Goal: Obtain resource: Download file/media

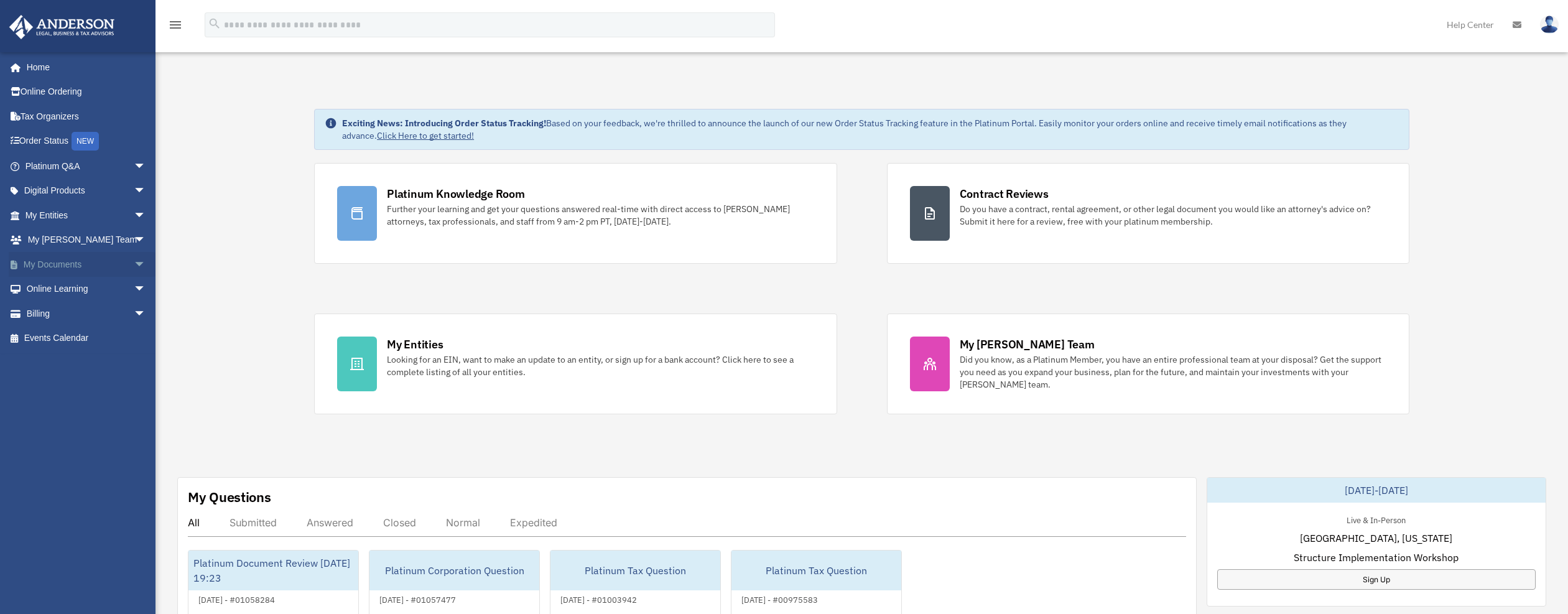
click at [133, 263] on span "arrow_drop_down" at bounding box center [145, 264] width 25 height 25
click at [57, 286] on link "Box" at bounding box center [91, 289] width 147 height 25
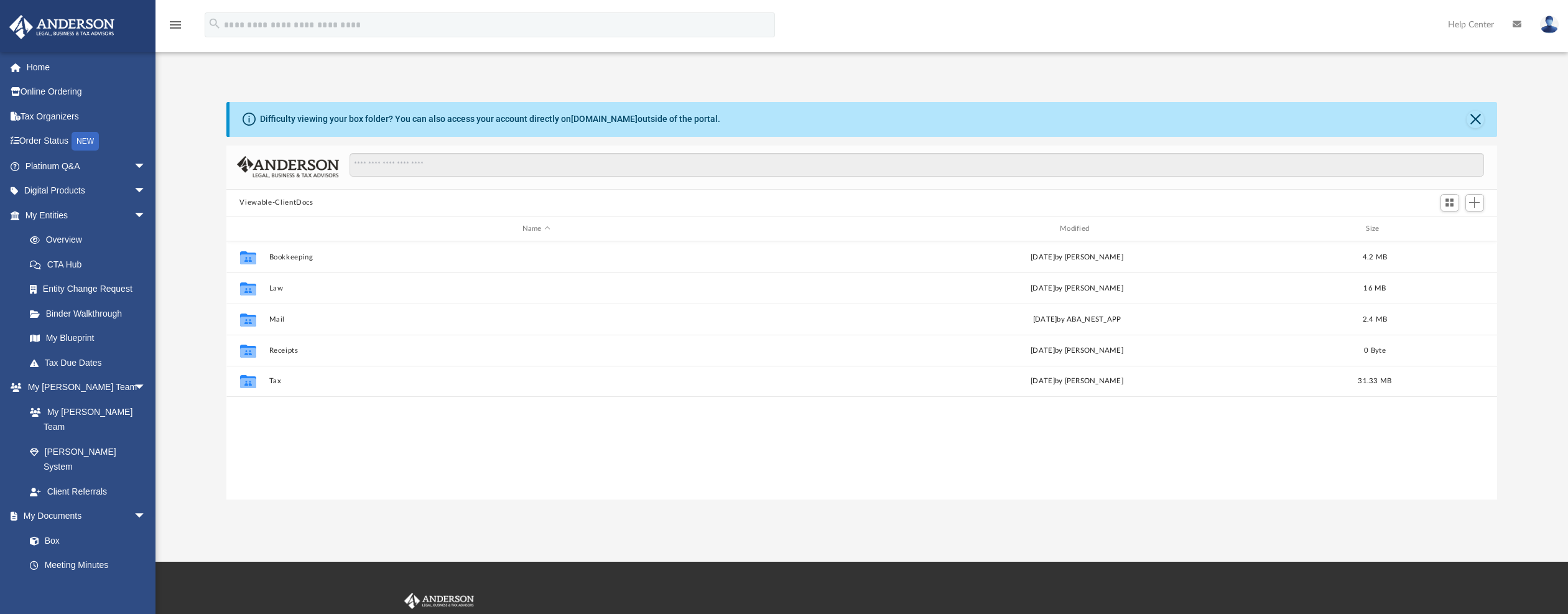
scroll to position [274, 1262]
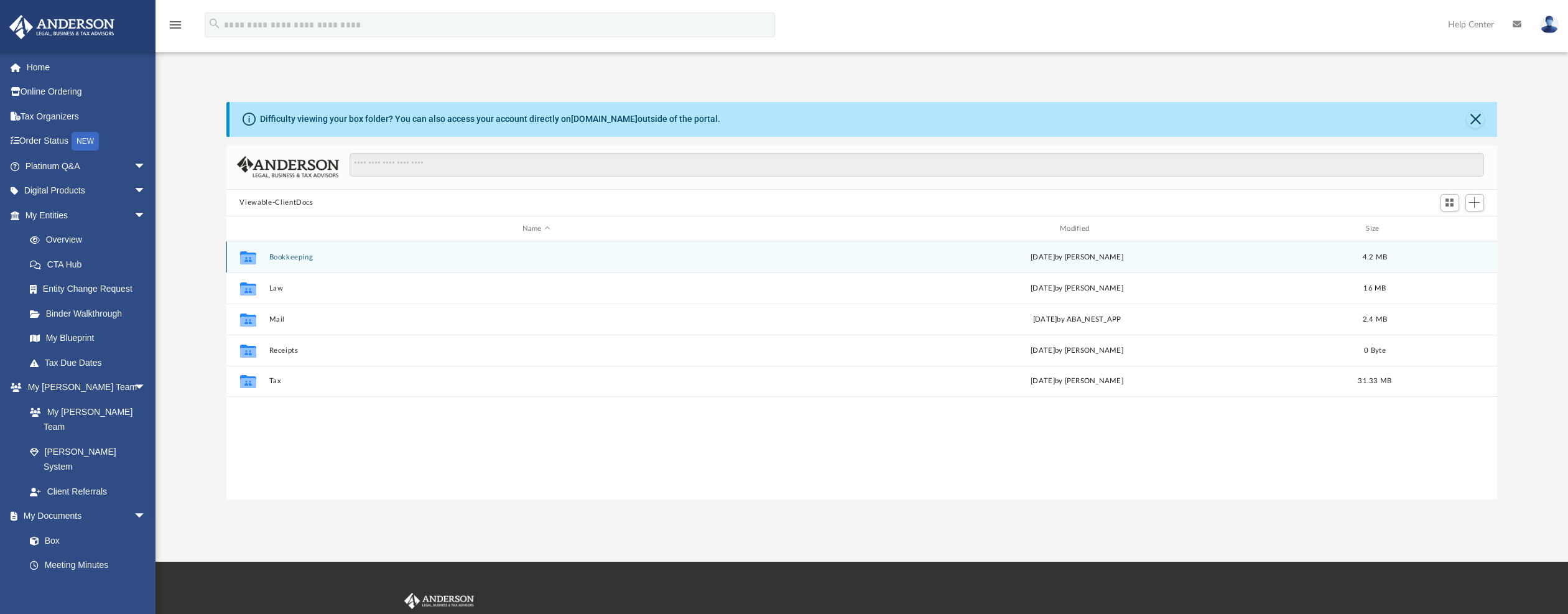
click at [291, 254] on button "Bookkeeping" at bounding box center [536, 257] width 535 height 8
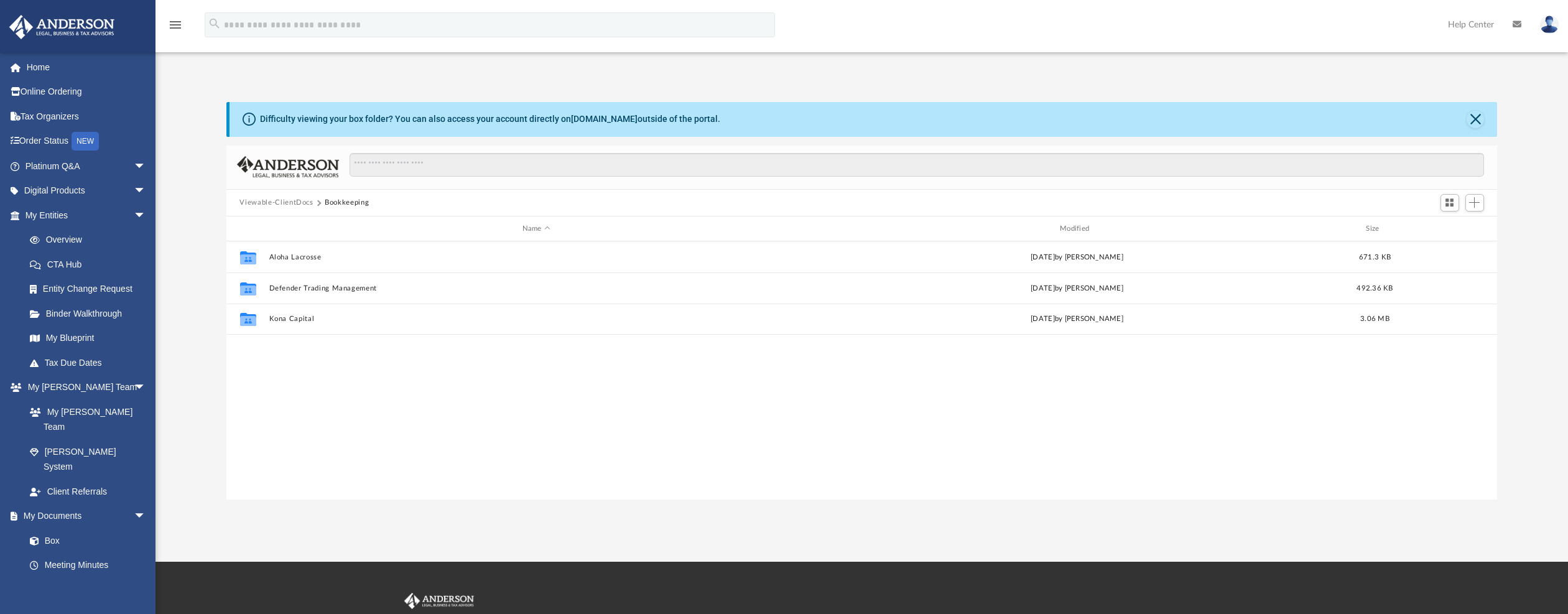
click at [285, 200] on button "Viewable-ClientDocs" at bounding box center [276, 203] width 74 height 11
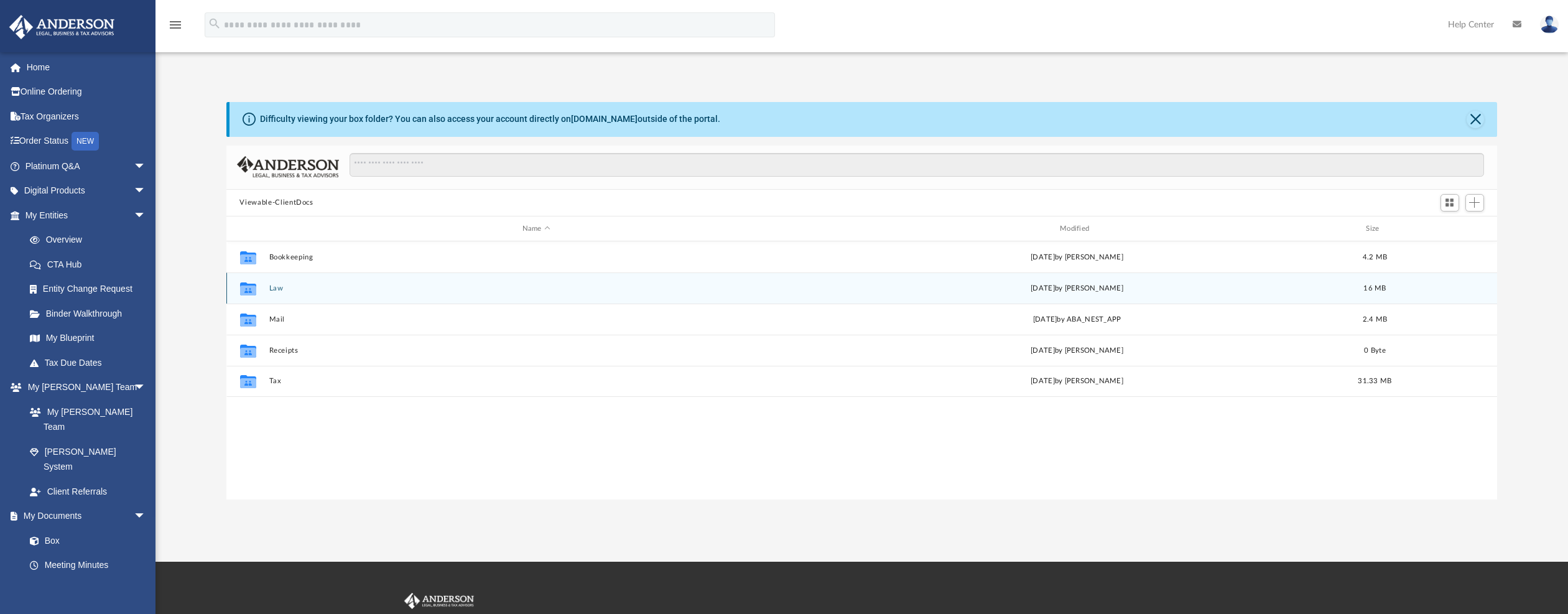
click at [276, 290] on button "Law" at bounding box center [536, 288] width 535 height 8
click at [297, 290] on button "Camp Celly, LLC" at bounding box center [536, 288] width 535 height 8
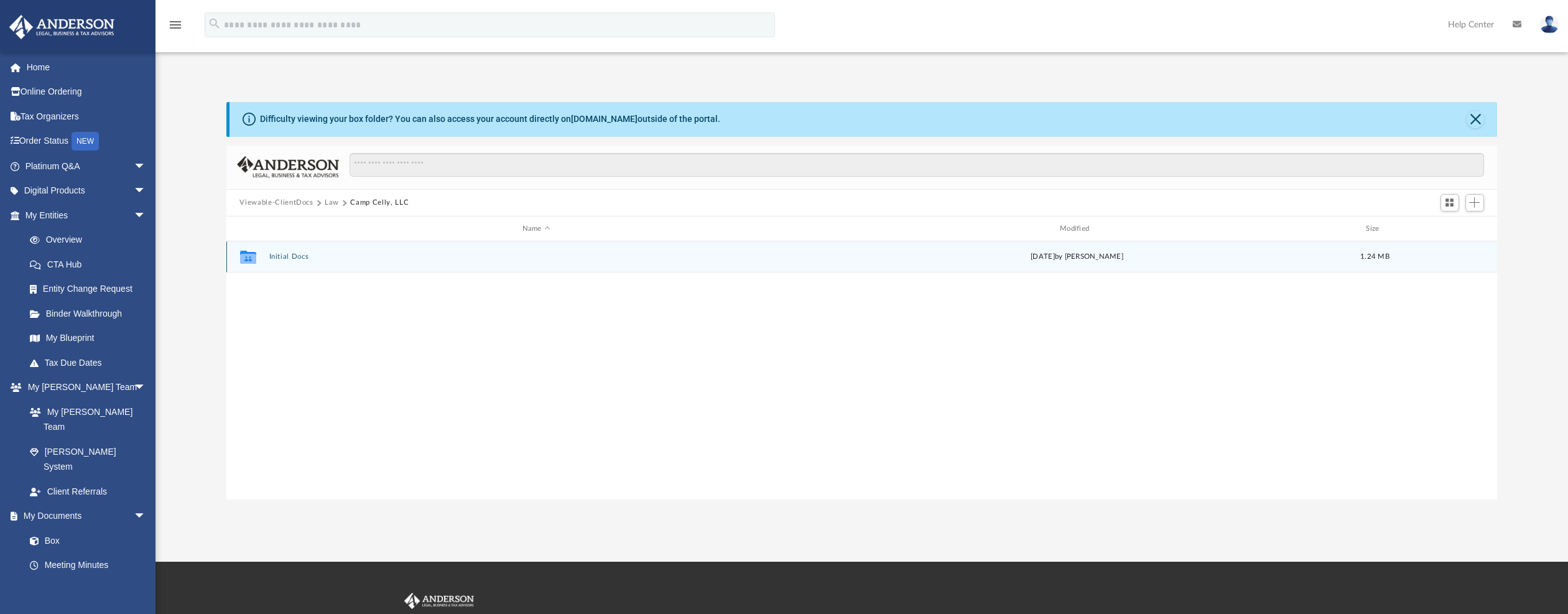
click at [290, 256] on button "Initial Docs" at bounding box center [536, 257] width 535 height 8
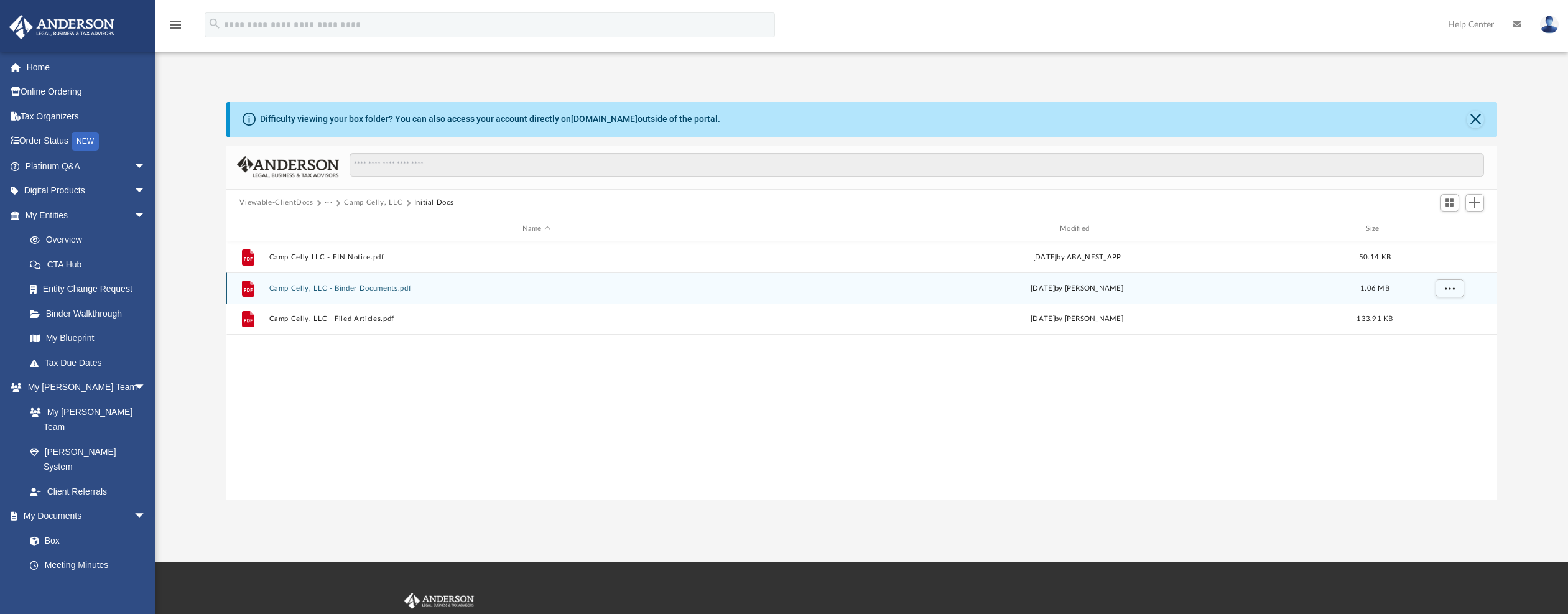
click at [319, 288] on button "Camp Celly, LLC - Binder Documents.pdf" at bounding box center [536, 288] width 535 height 8
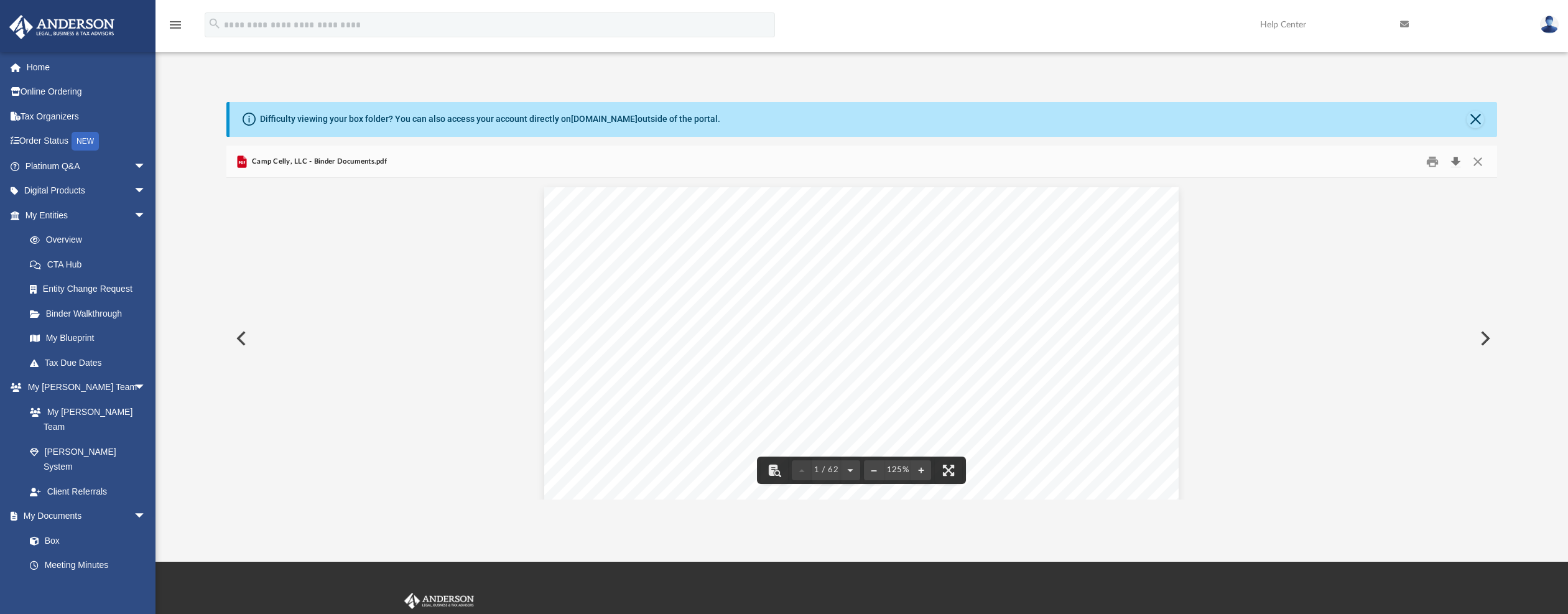
click at [1456, 160] on button "Download" at bounding box center [1456, 161] width 22 height 19
click at [1456, 162] on button "Download" at bounding box center [1456, 161] width 22 height 19
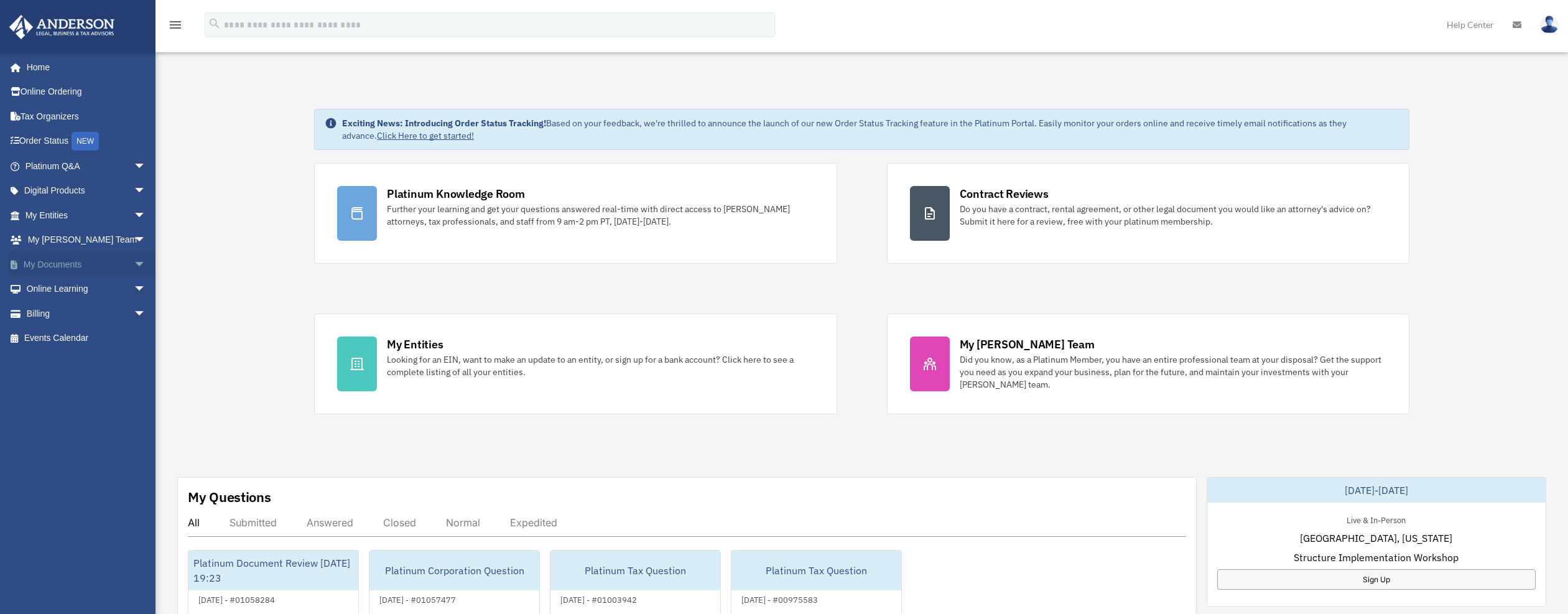
click at [133, 261] on span "arrow_drop_down" at bounding box center [145, 264] width 25 height 25
click at [54, 285] on link "Box" at bounding box center [91, 289] width 147 height 25
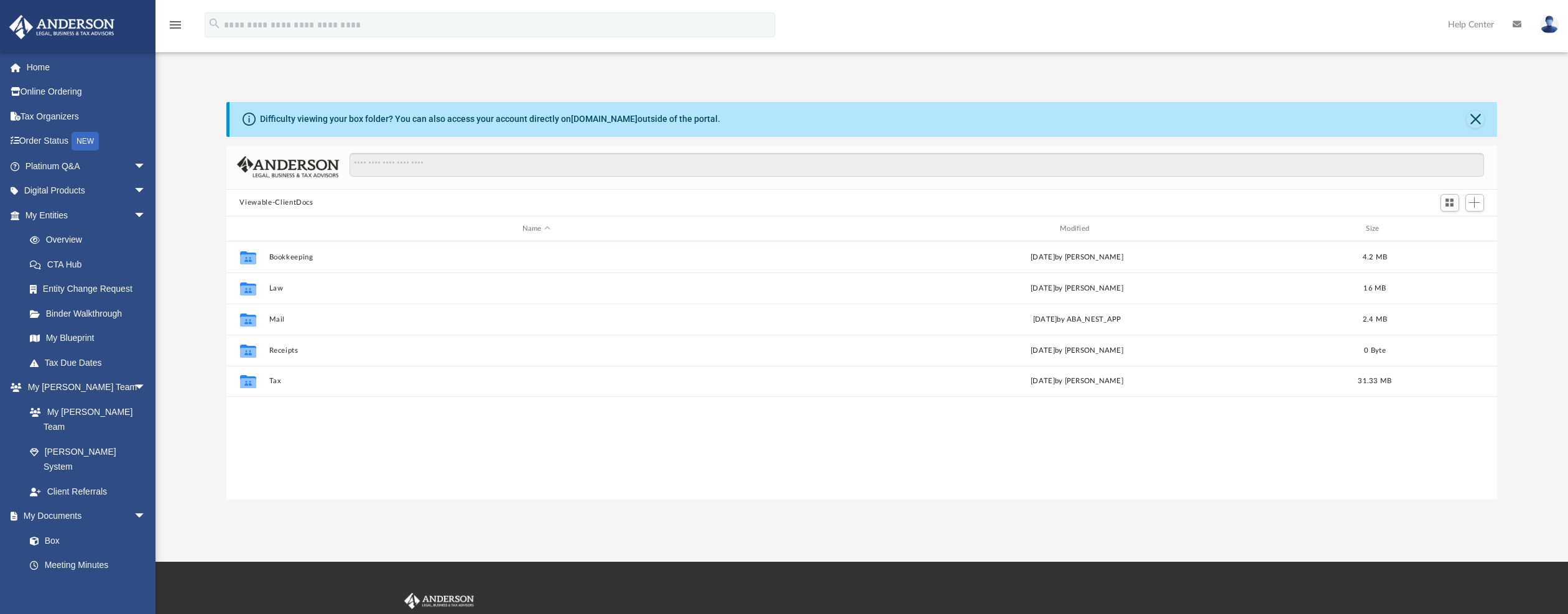
scroll to position [274, 1262]
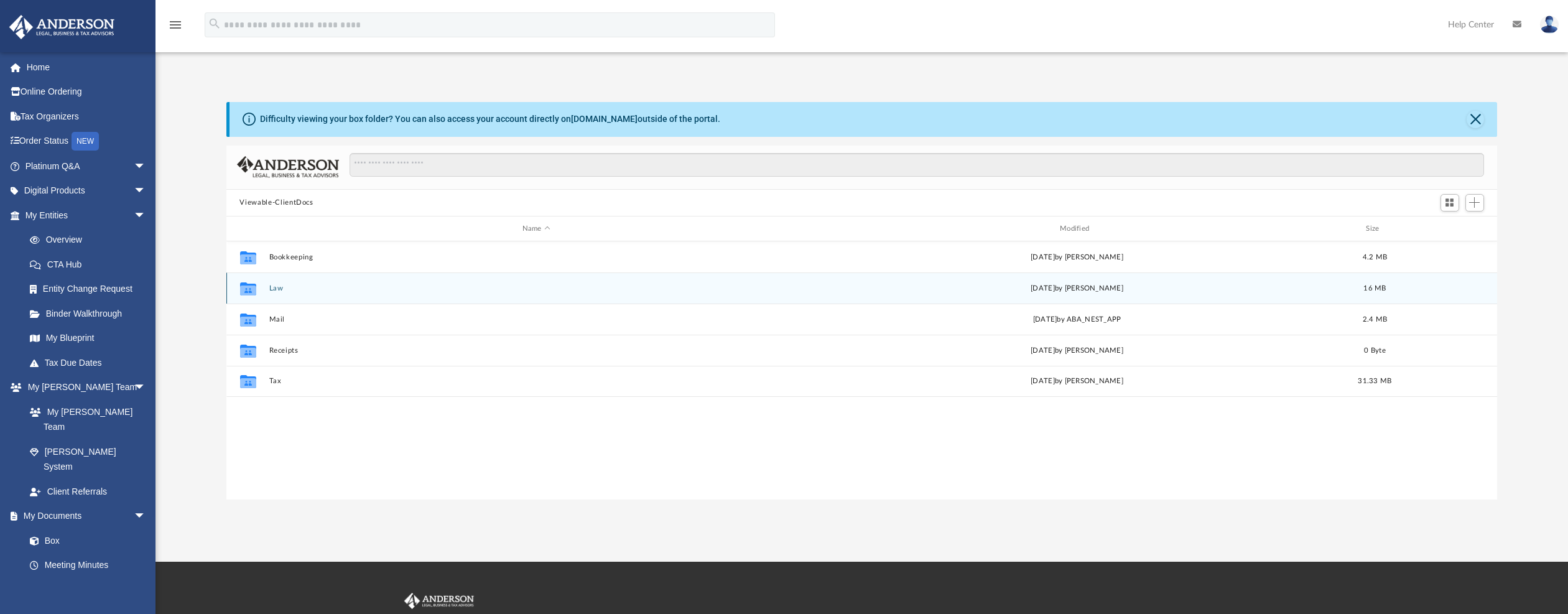
click at [280, 290] on button "Law" at bounding box center [536, 288] width 535 height 8
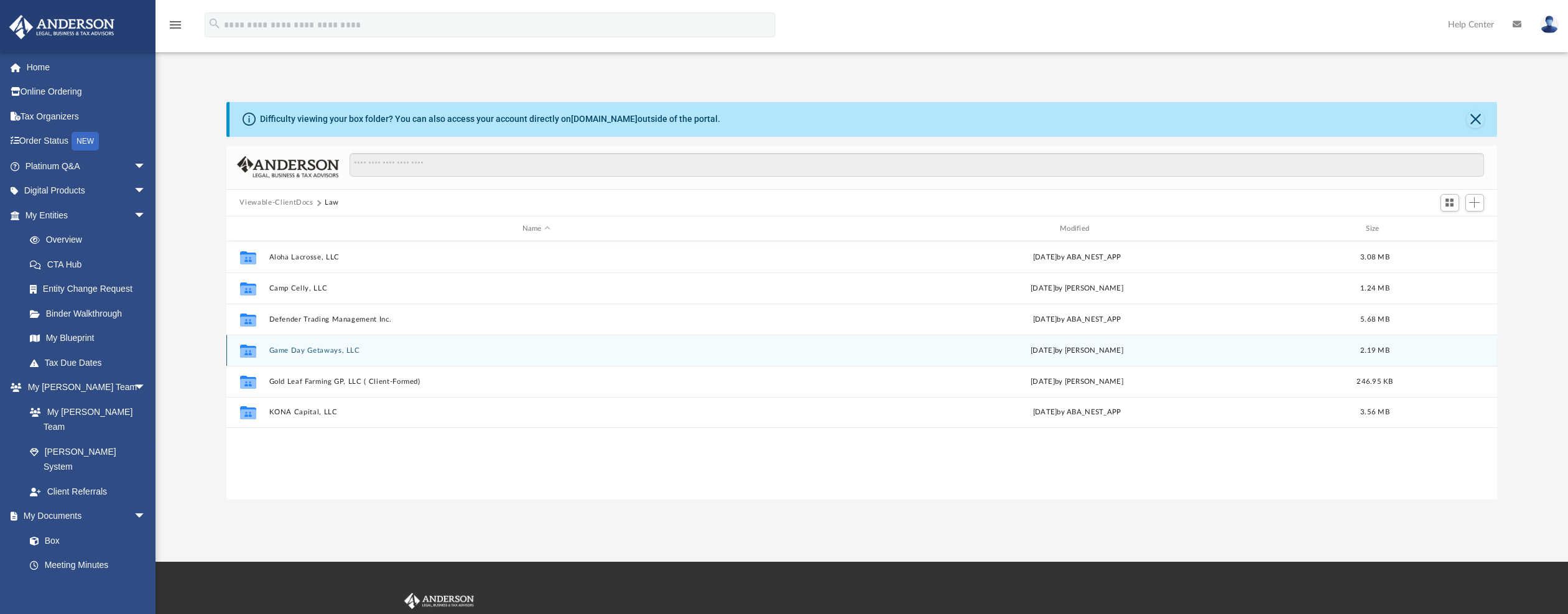
click at [304, 349] on button "Game Day Getaways, LLC" at bounding box center [536, 350] width 535 height 8
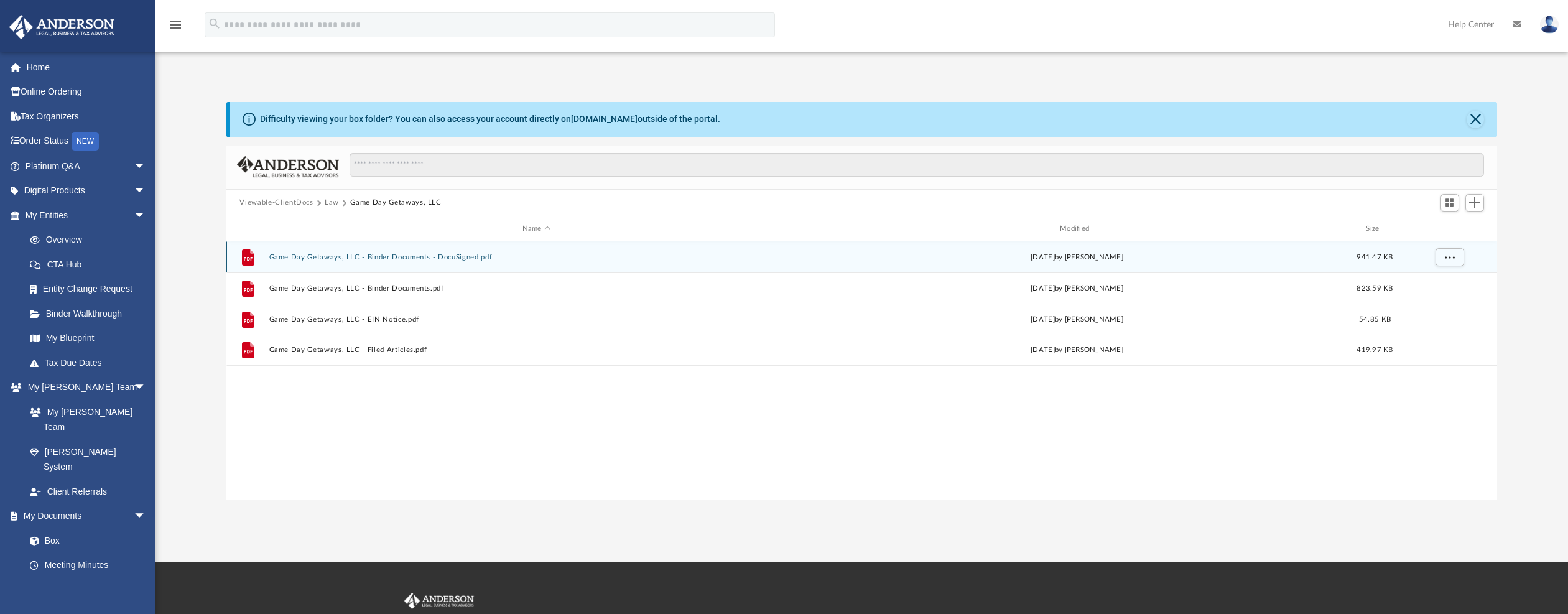
click at [358, 259] on button "Game Day Getaways, LLC - Binder Documents - DocuSigned.pdf" at bounding box center [536, 257] width 535 height 8
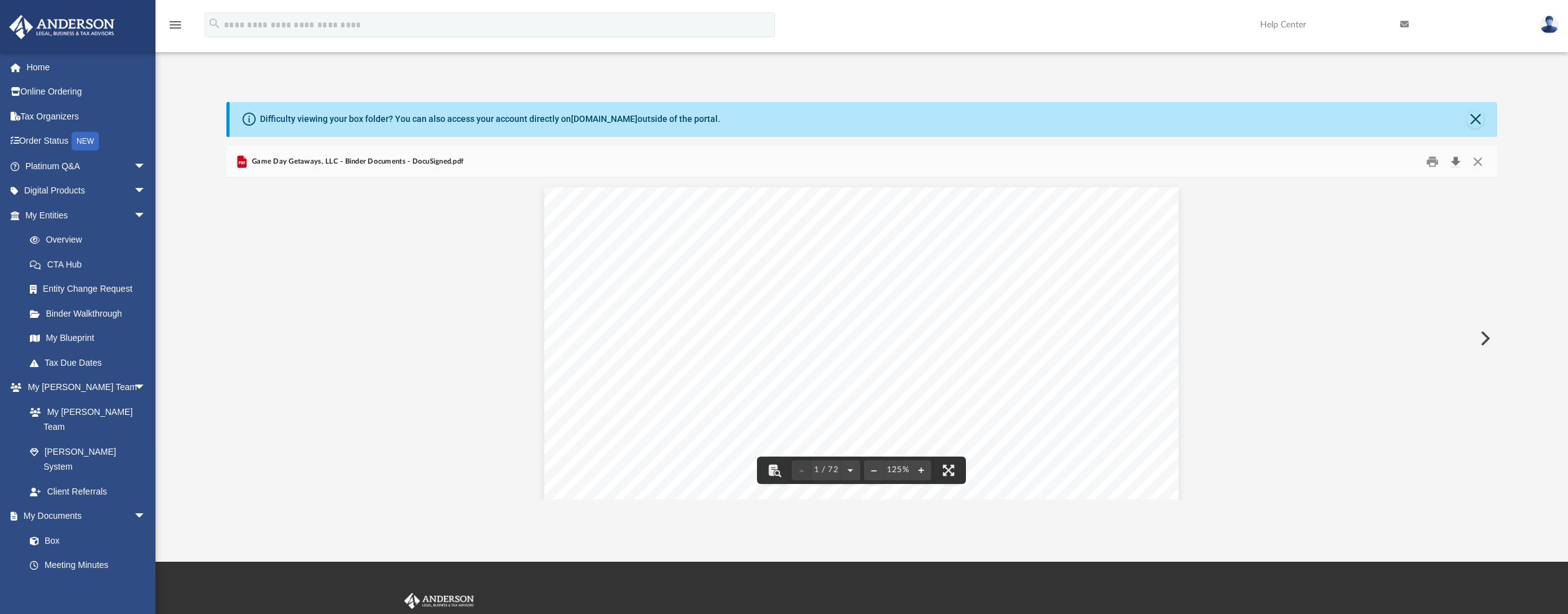
click at [1453, 163] on button "Download" at bounding box center [1456, 161] width 22 height 19
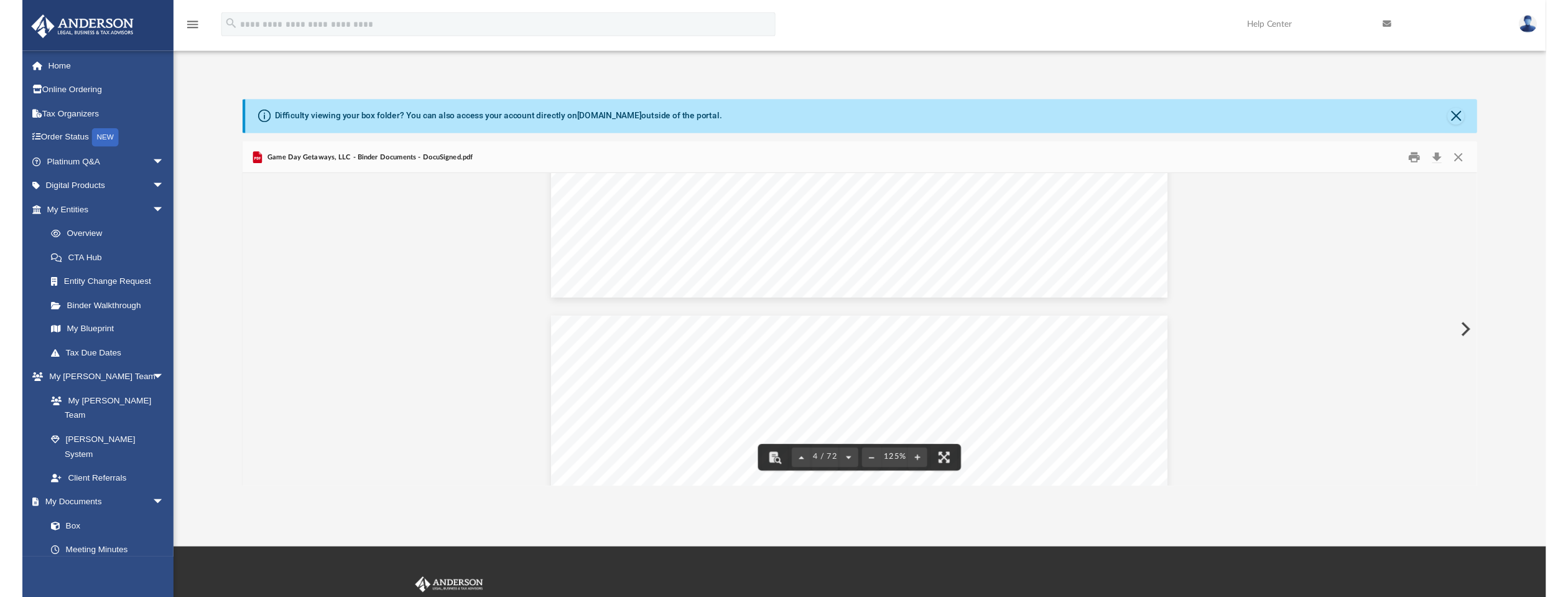
scroll to position [2385, 0]
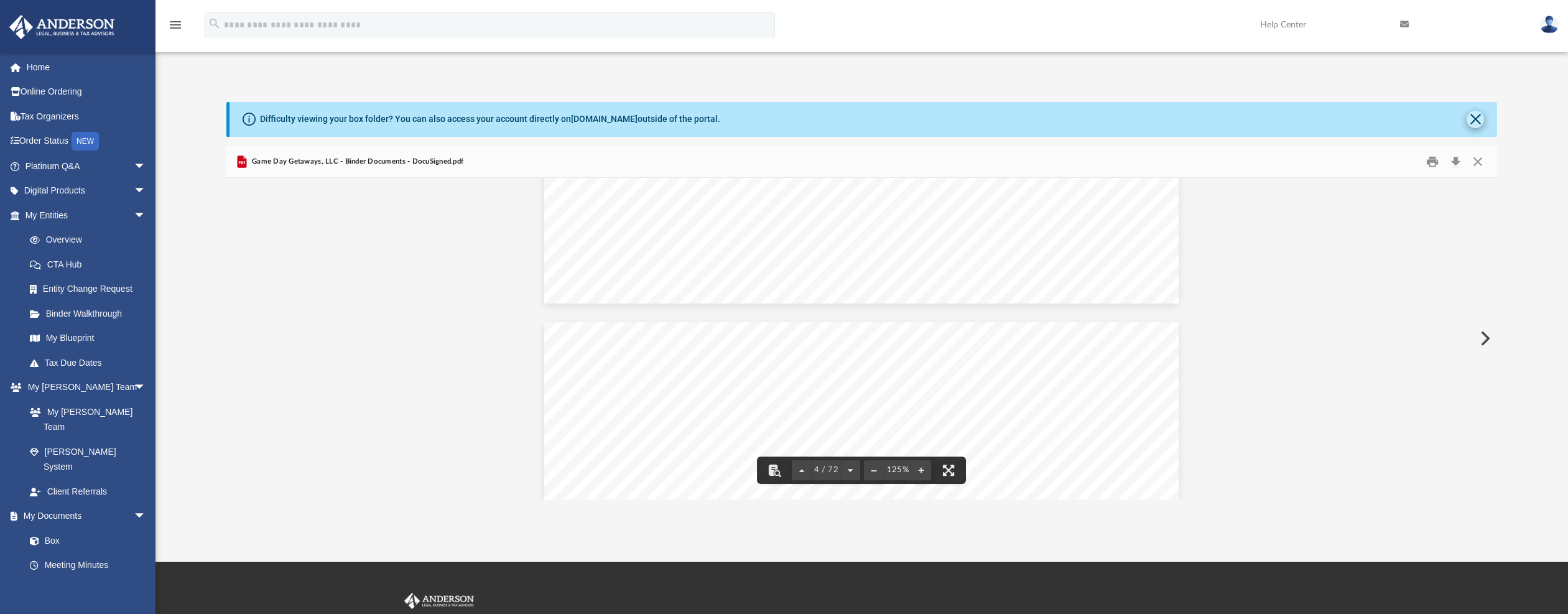
click at [1483, 116] on button "Close" at bounding box center [1475, 119] width 17 height 17
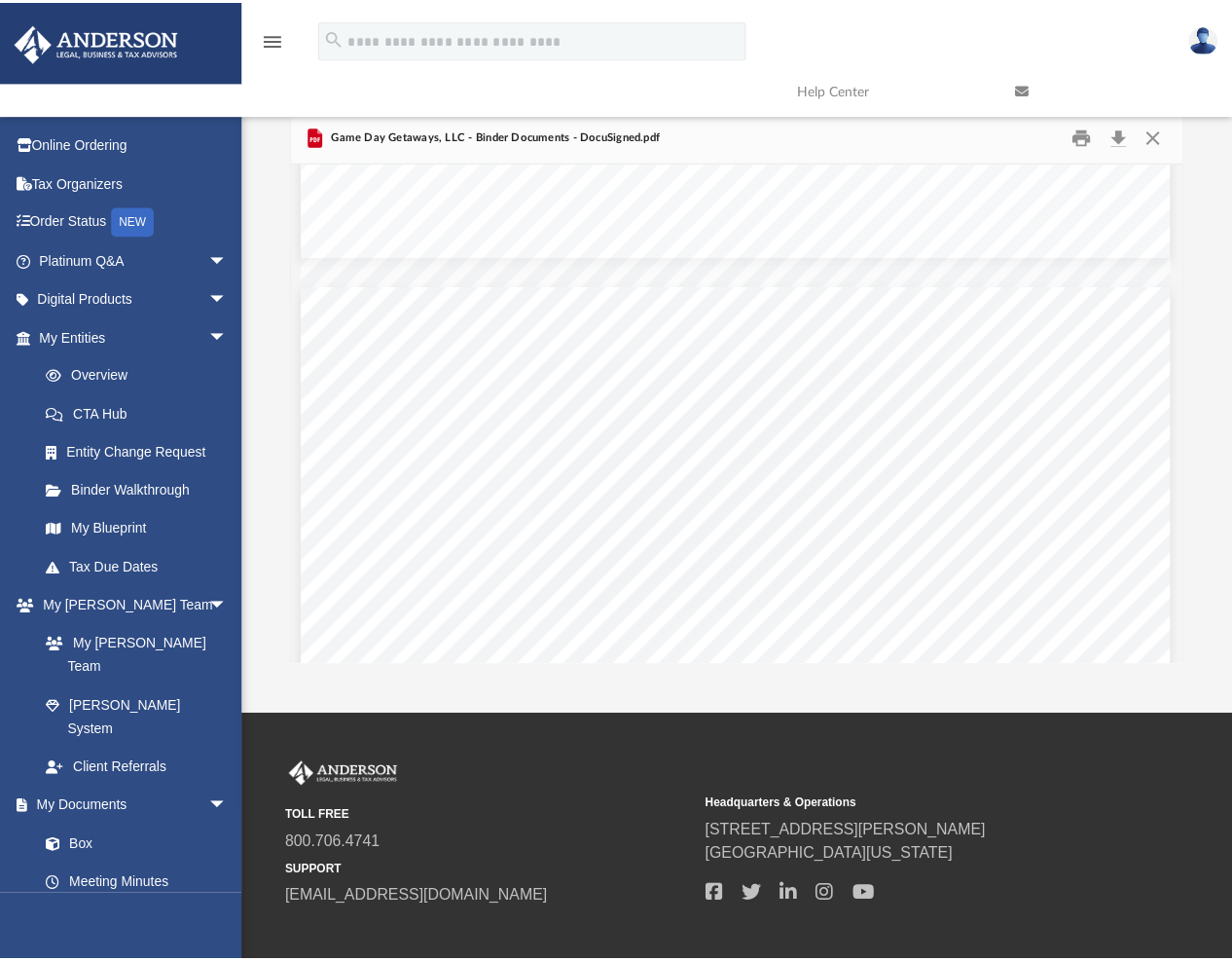
scroll to position [429, 876]
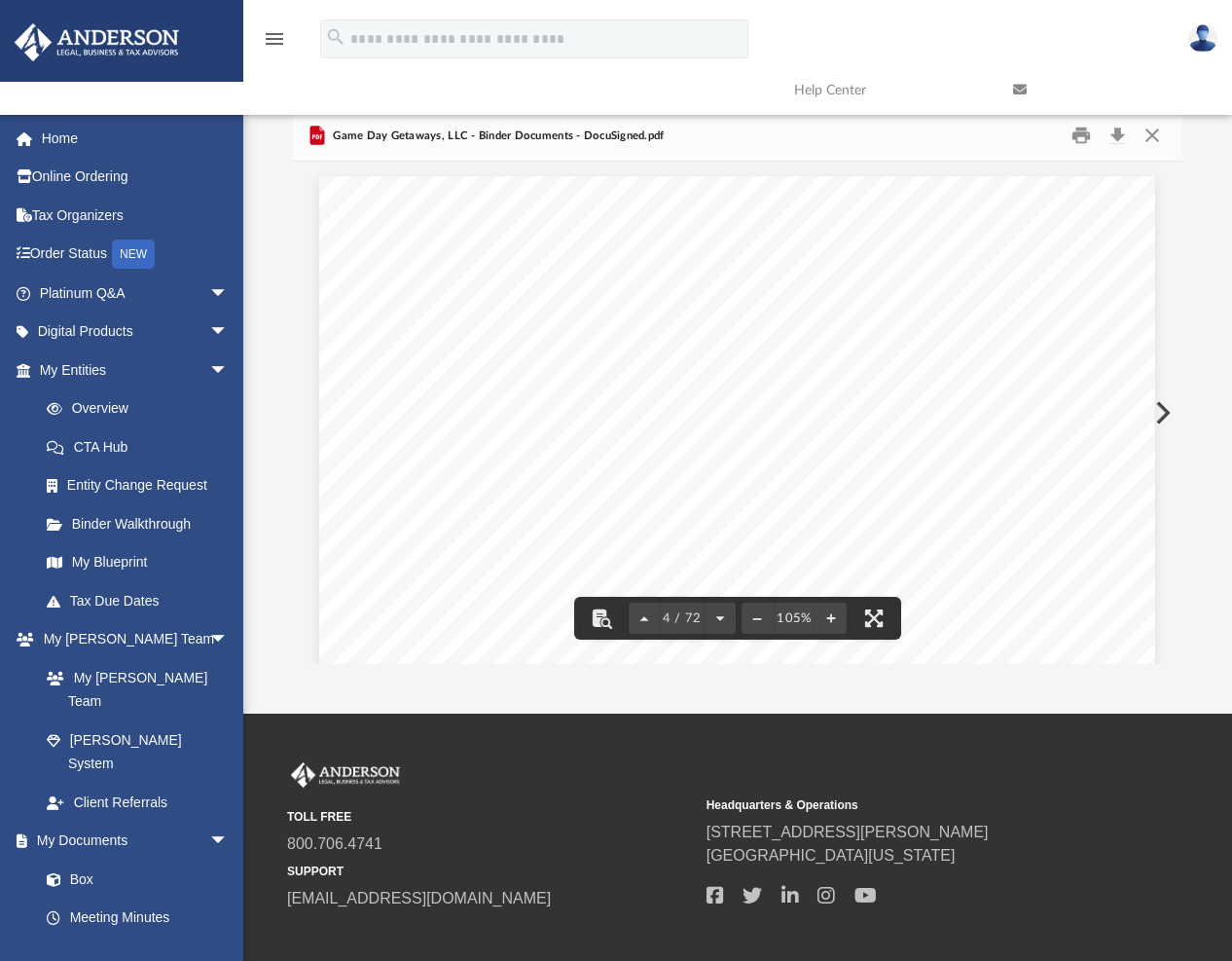
click at [1148, 134] on button "Close" at bounding box center [1151, 135] width 35 height 30
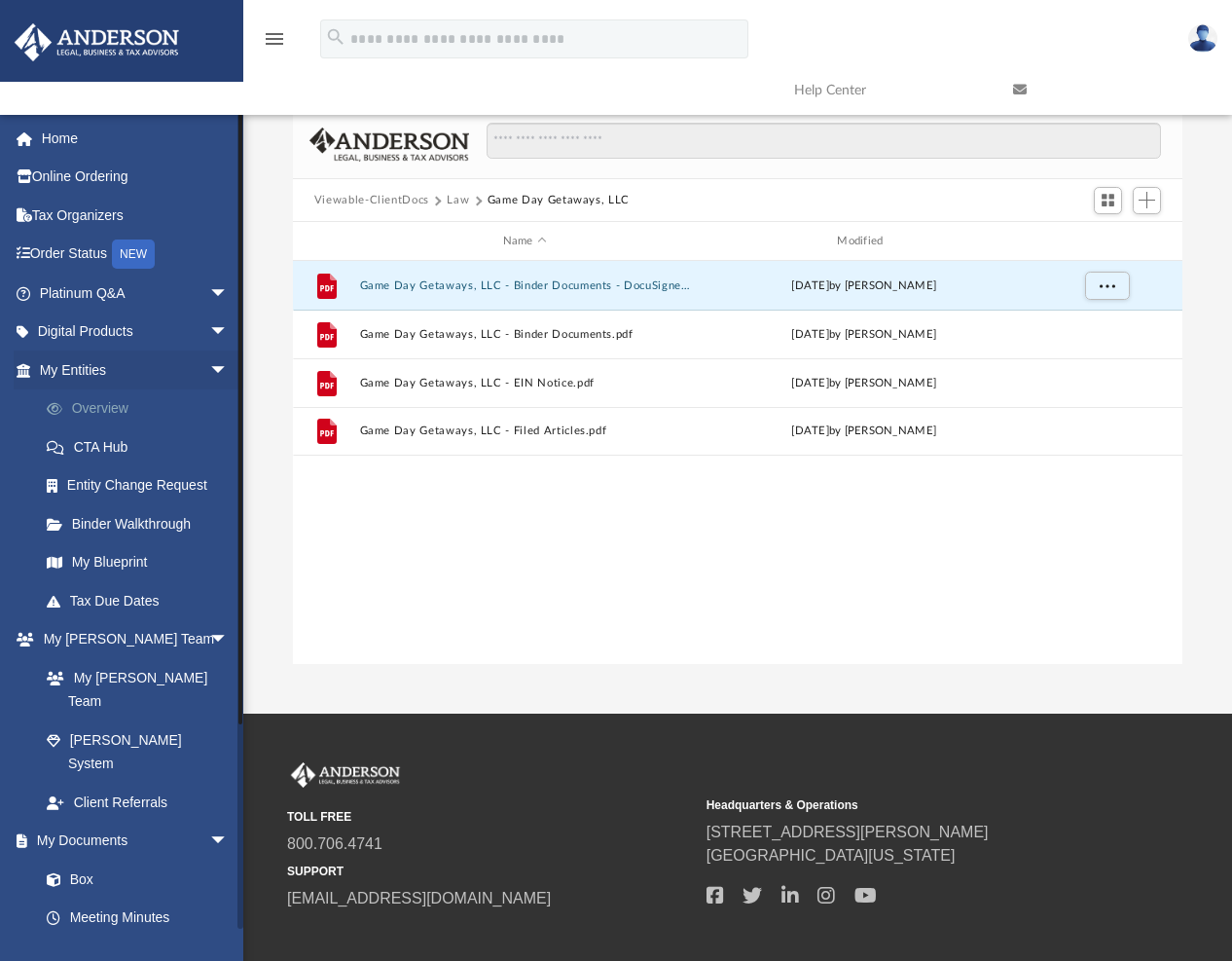
click at [115, 409] on link "Overview" at bounding box center [142, 409] width 231 height 39
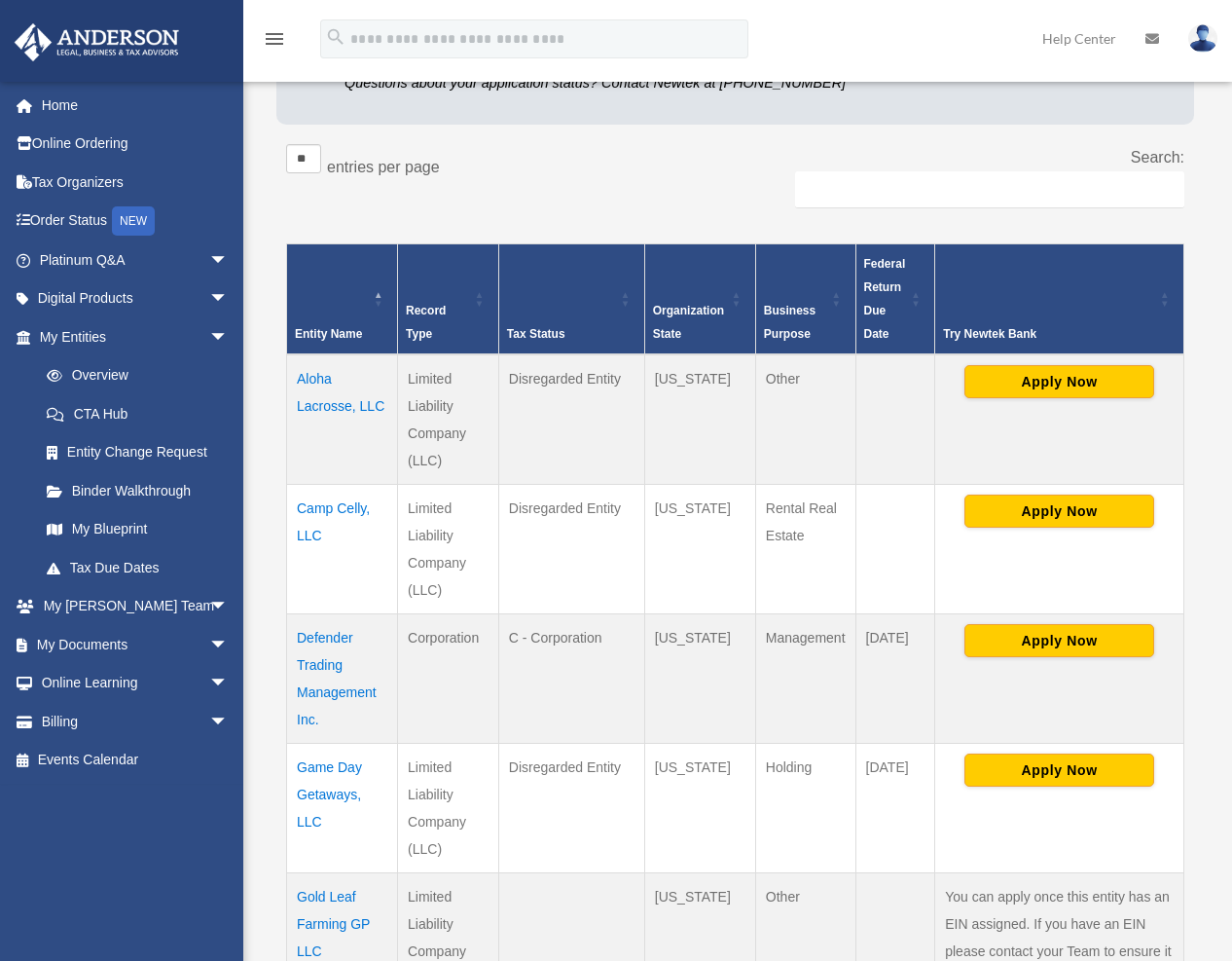
scroll to position [333, 0]
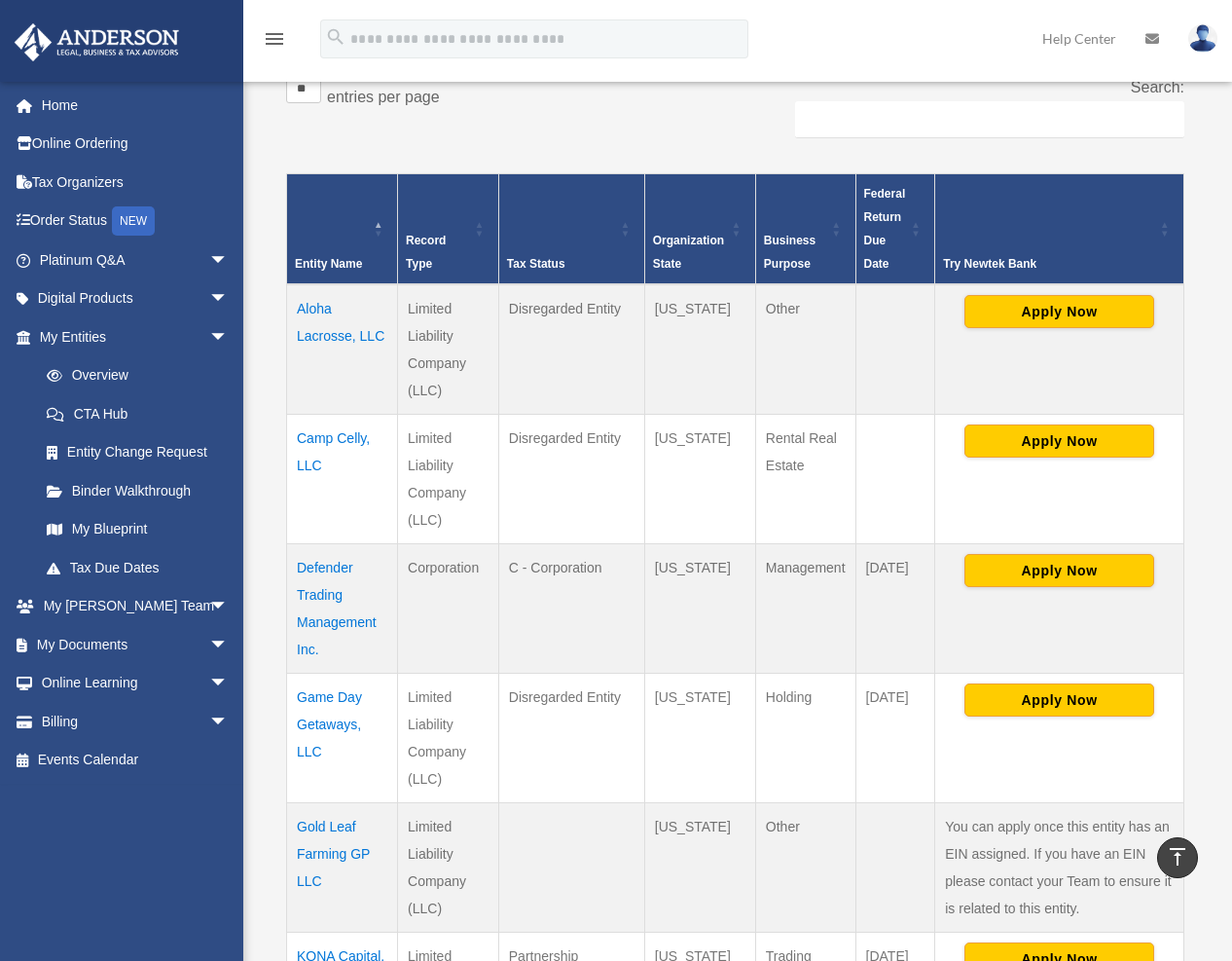
click at [308, 437] on td "Camp Celly, LLC" at bounding box center [343, 479] width 111 height 129
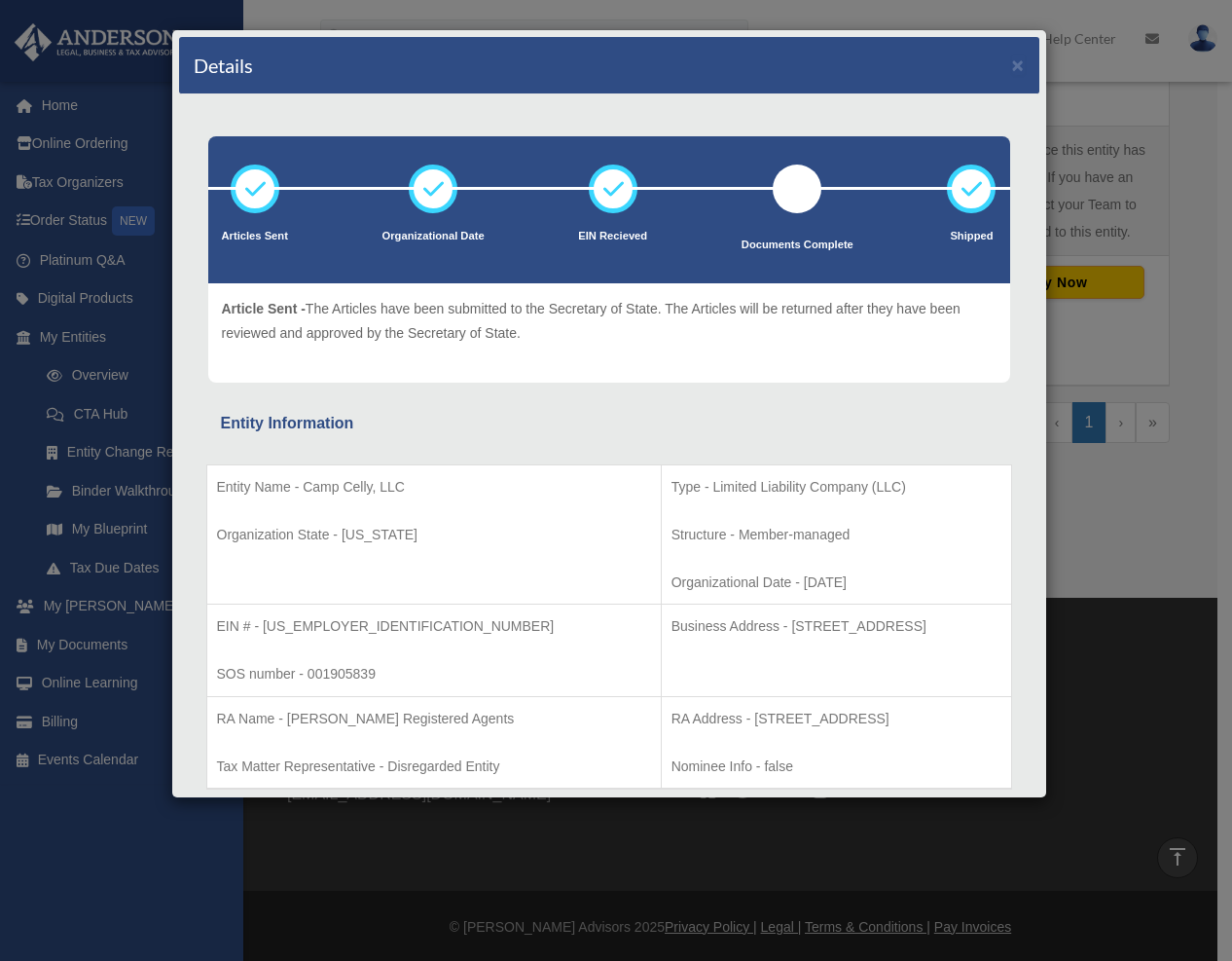
scroll to position [383, 0]
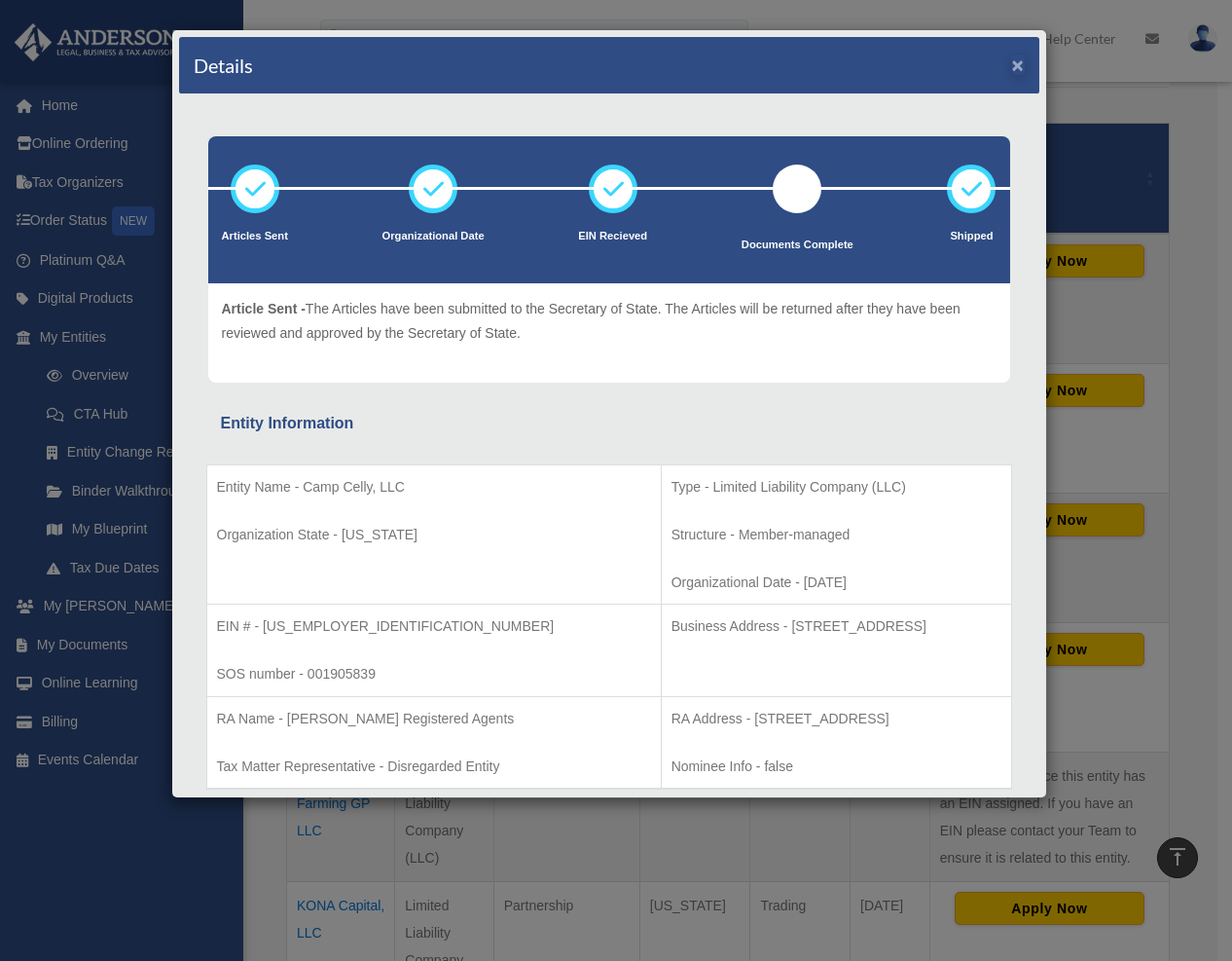
click at [1012, 69] on button "×" at bounding box center [1018, 65] width 13 height 21
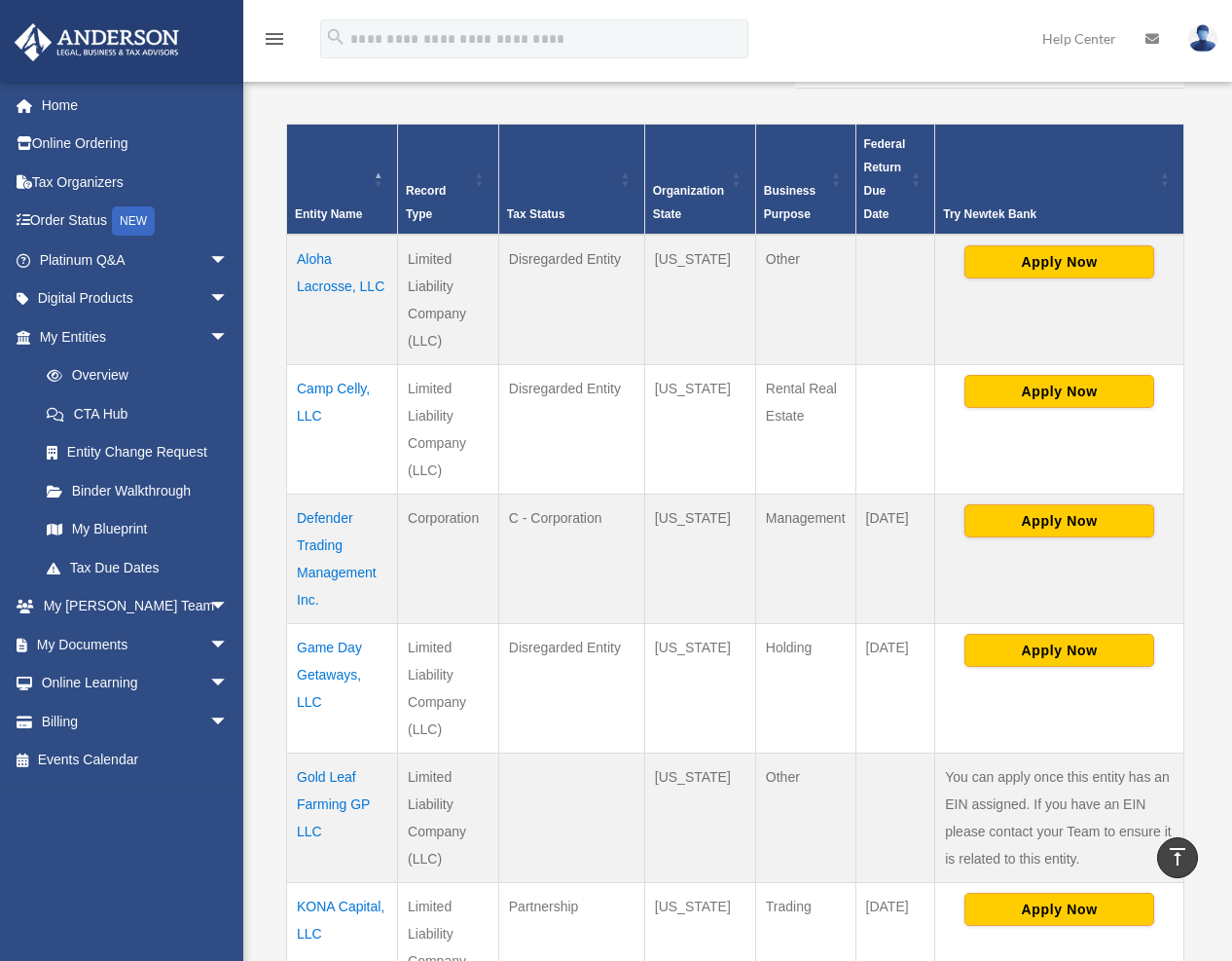
click at [343, 392] on td "Camp Celly, LLC" at bounding box center [343, 429] width 111 height 129
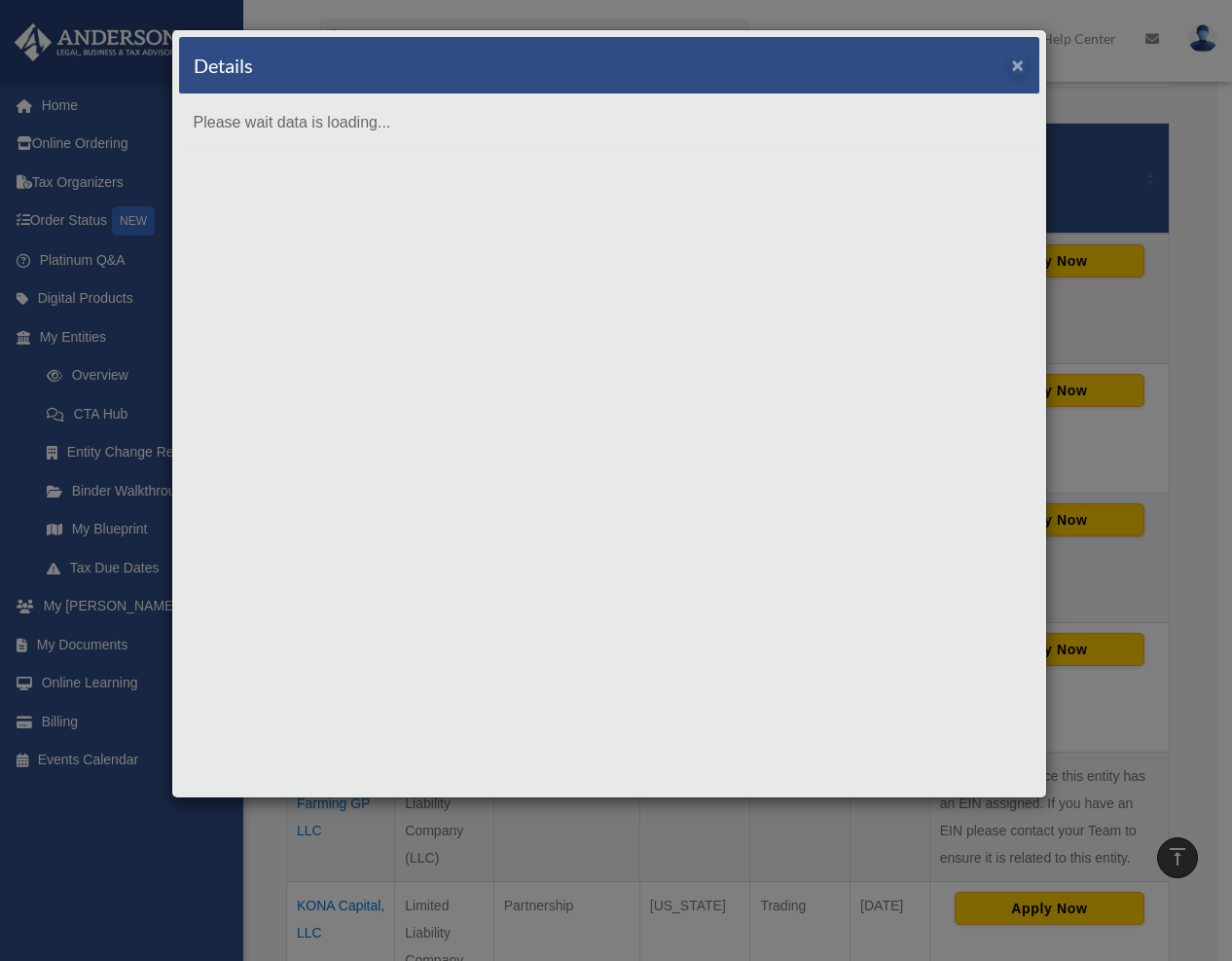
click at [1015, 67] on button "×" at bounding box center [1018, 65] width 13 height 21
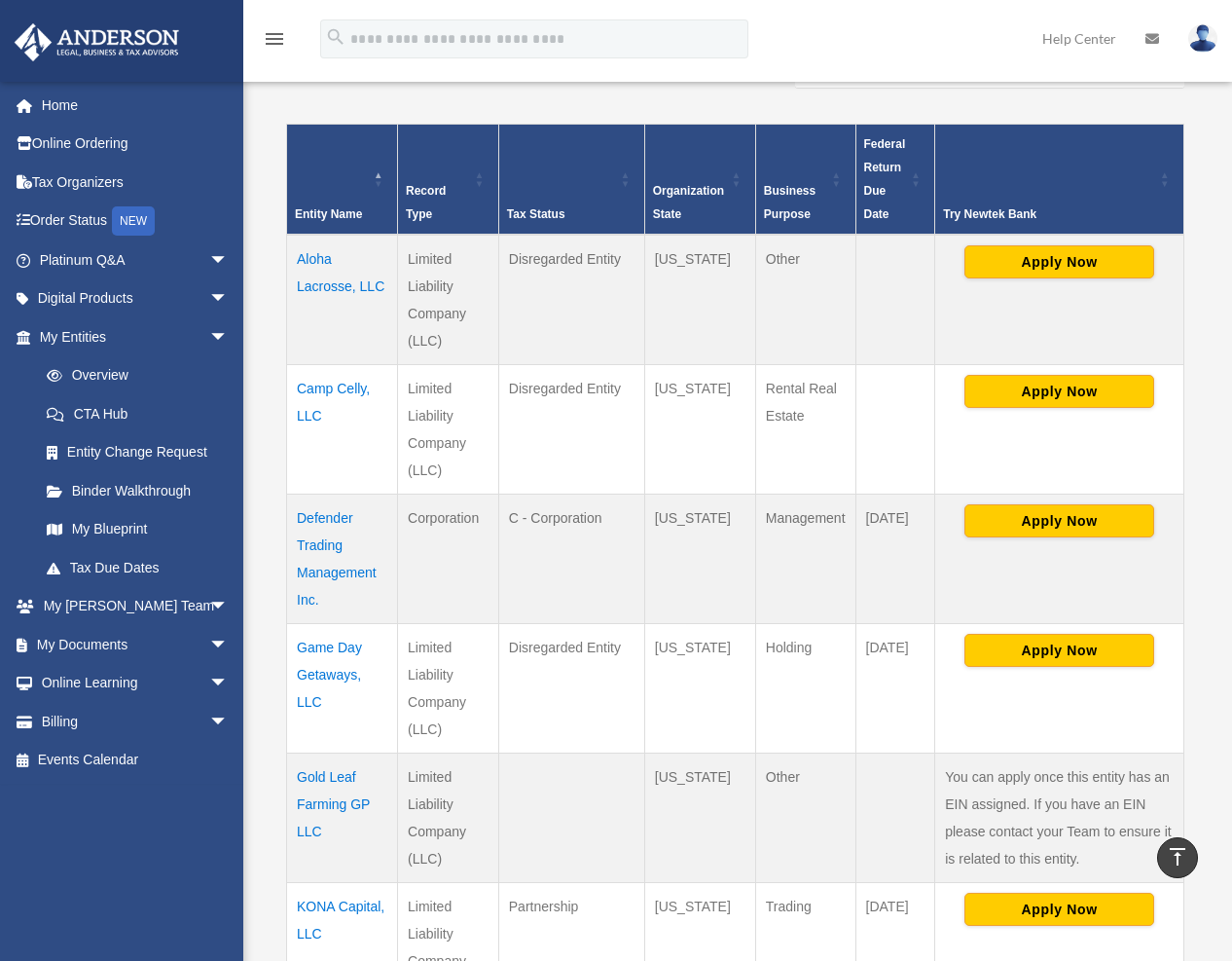
click at [326, 656] on td "Game Day Getaways, LLC" at bounding box center [343, 687] width 111 height 129
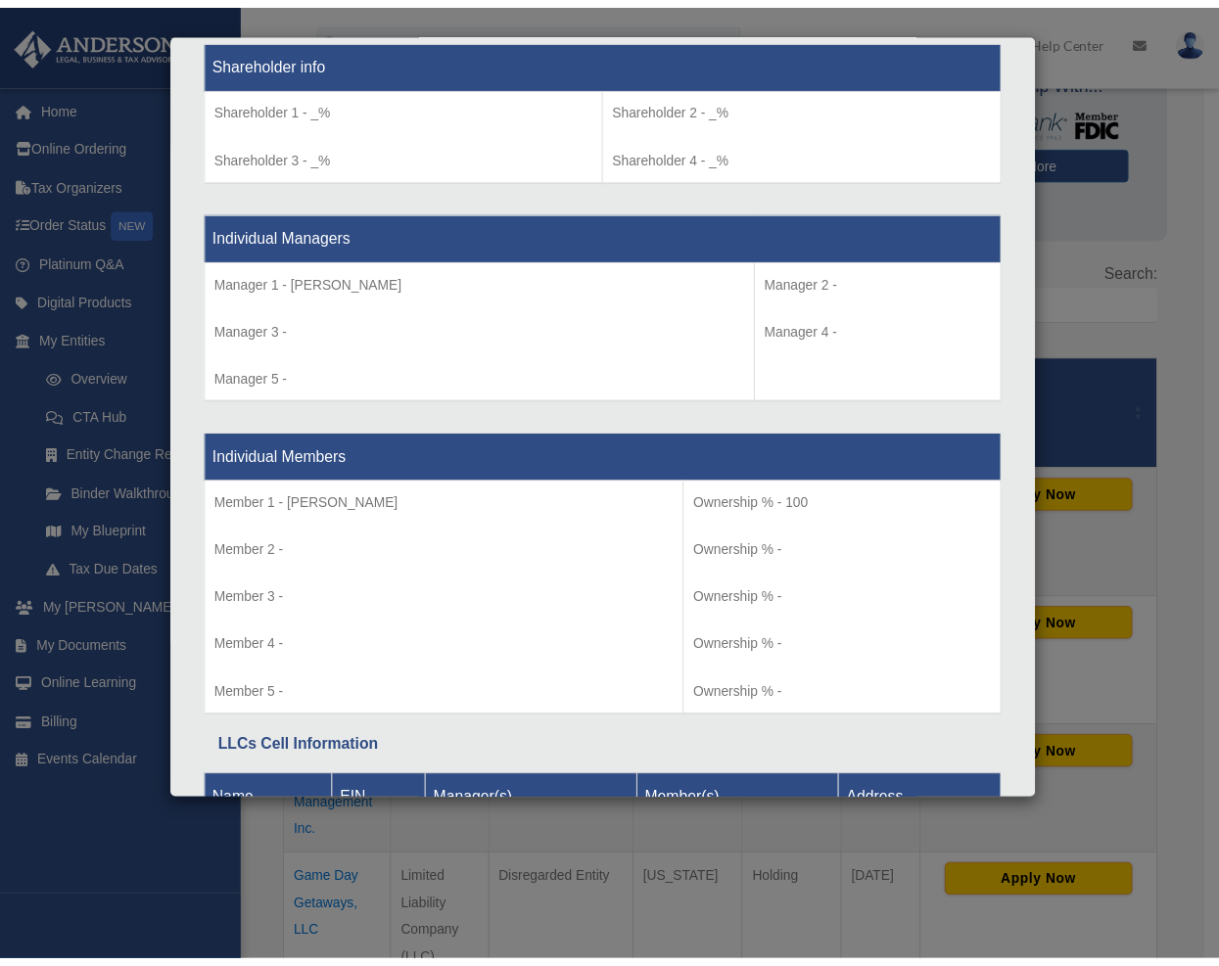
scroll to position [1556, 0]
